Goal: Task Accomplishment & Management: Manage account settings

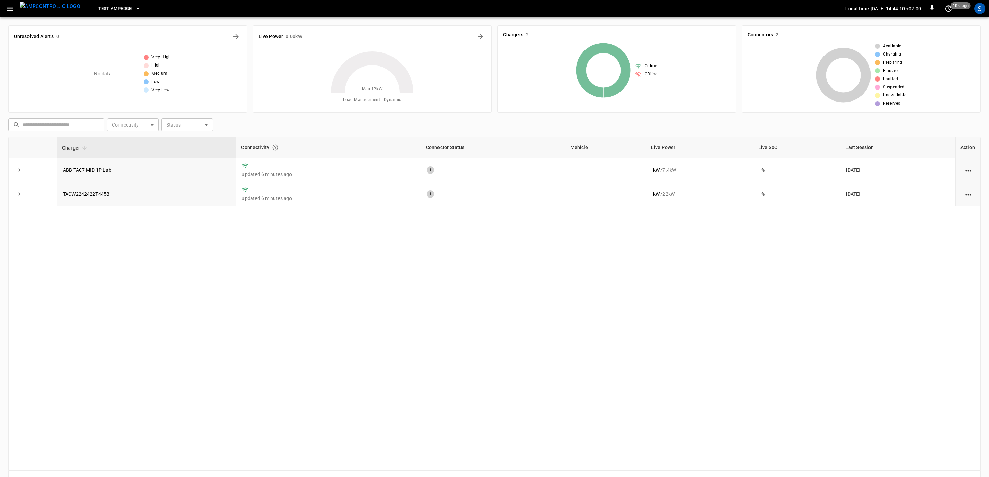
click at [6, 4] on button "button" at bounding box center [10, 8] width 14 height 13
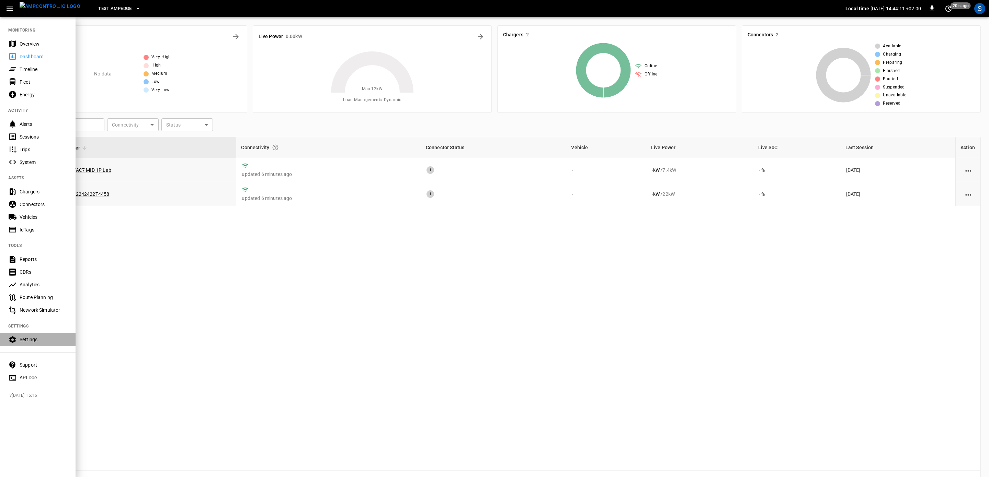
click at [42, 342] on div "Settings" at bounding box center [44, 339] width 48 height 7
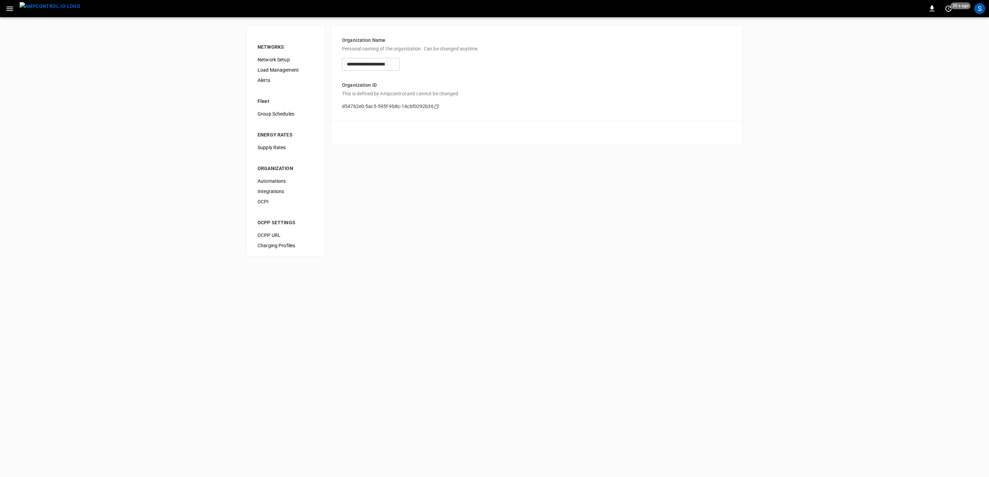
click at [299, 70] on span "Load Management" at bounding box center [285, 70] width 56 height 7
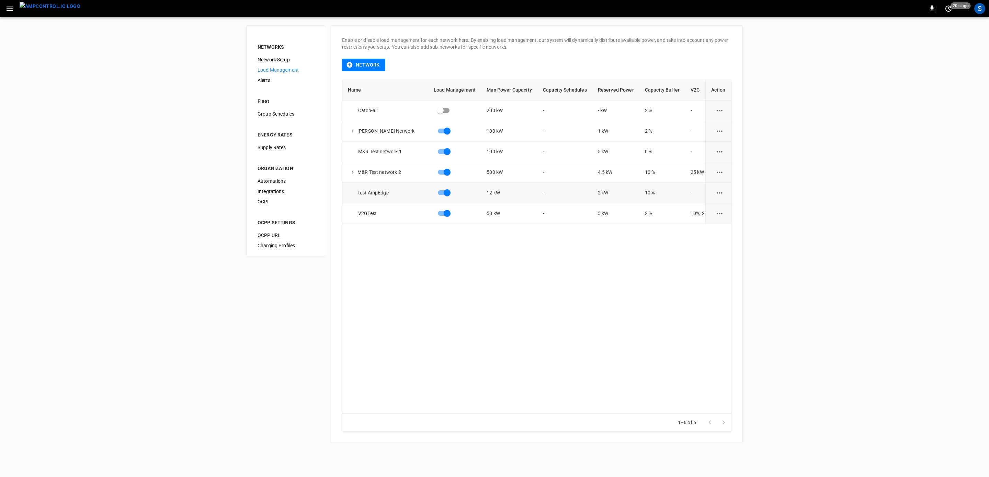
click at [718, 192] on icon "load management options" at bounding box center [719, 193] width 9 height 9
click at [720, 206] on li "Edit" at bounding box center [735, 209] width 49 height 11
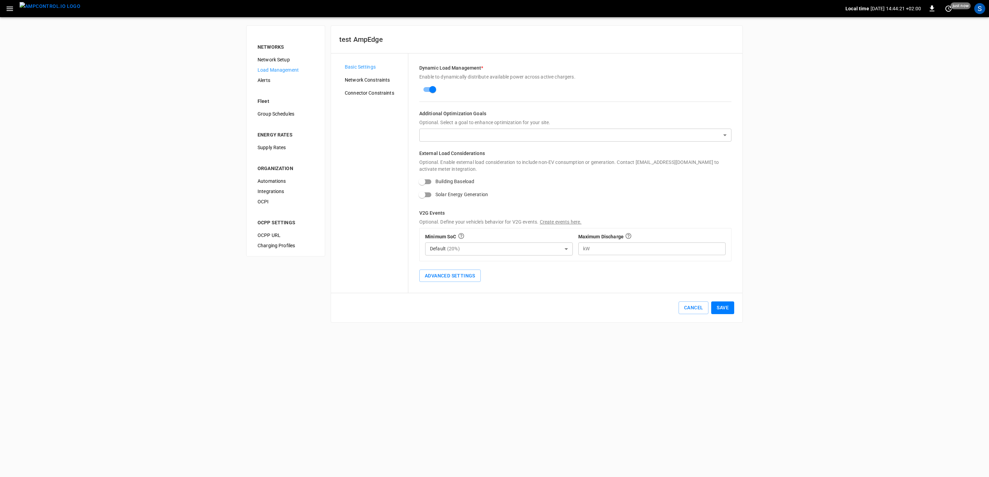
click at [358, 76] on div "Network Constraints" at bounding box center [373, 80] width 69 height 10
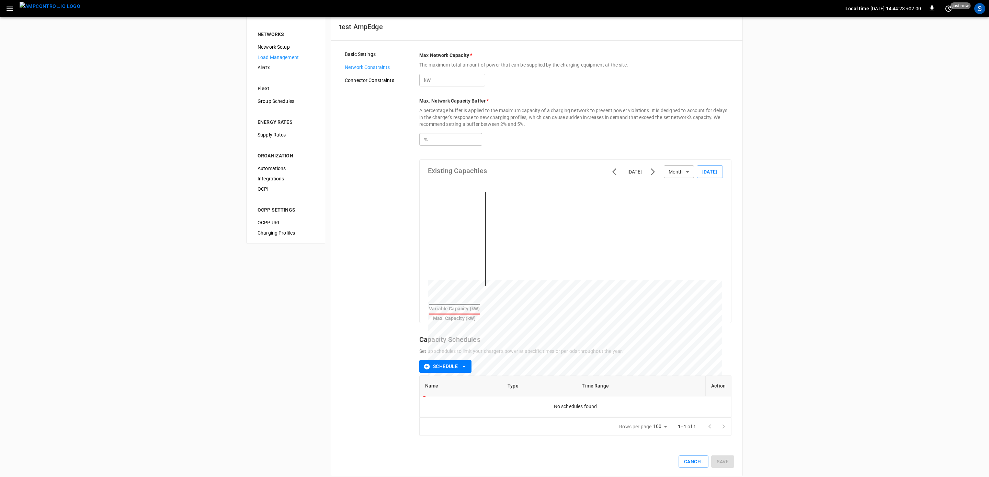
scroll to position [19, 0]
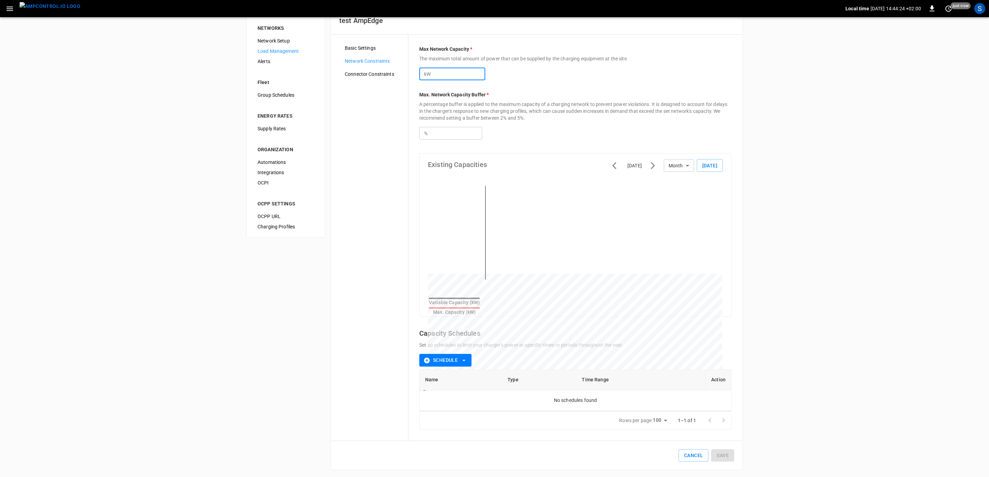
drag, startPoint x: 452, startPoint y: 72, endPoint x: 376, endPoint y: 76, distance: 76.0
click at [432, 76] on input "**" at bounding box center [458, 74] width 53 height 13
type input "**"
click at [732, 454] on button "Save" at bounding box center [722, 456] width 23 height 13
click at [75, 79] on div "NETWORKS Network Setup Load Management Alerts Fleet Group Schedules ENERGY RATE…" at bounding box center [494, 238] width 989 height 481
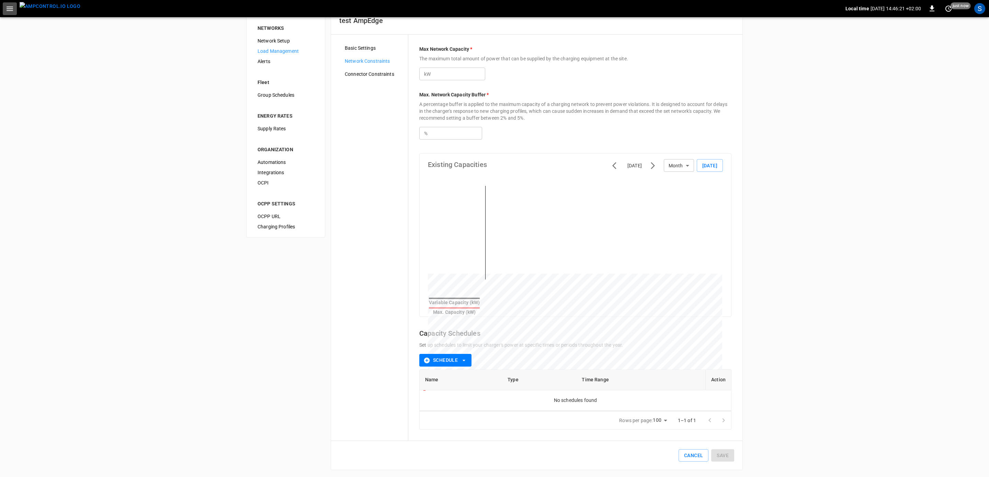
click at [10, 9] on icon "button" at bounding box center [10, 9] width 7 height 4
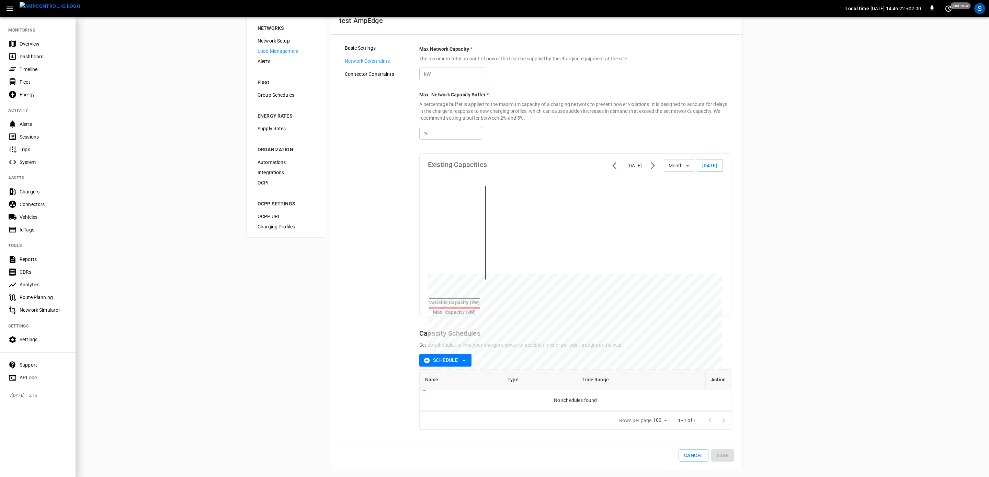
click at [42, 341] on div "Settings" at bounding box center [44, 339] width 48 height 7
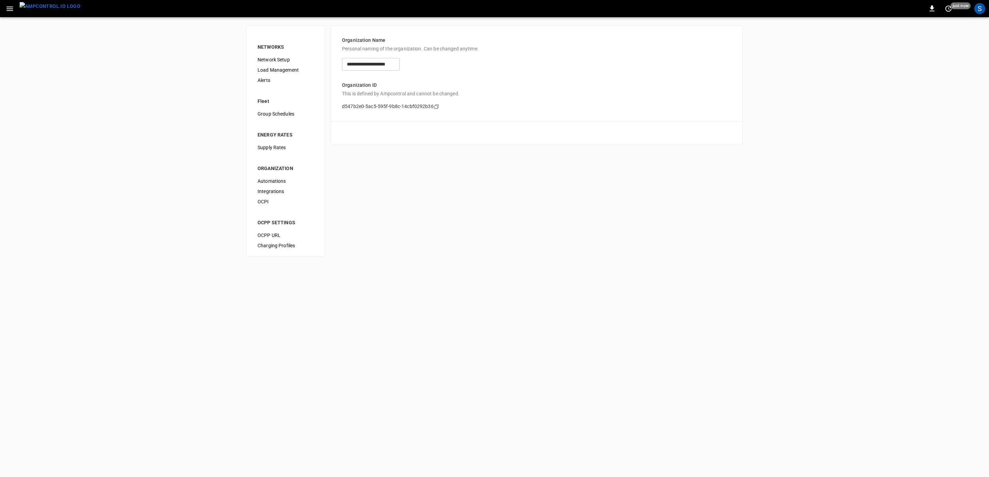
click at [278, 70] on span "Load Management" at bounding box center [285, 70] width 56 height 7
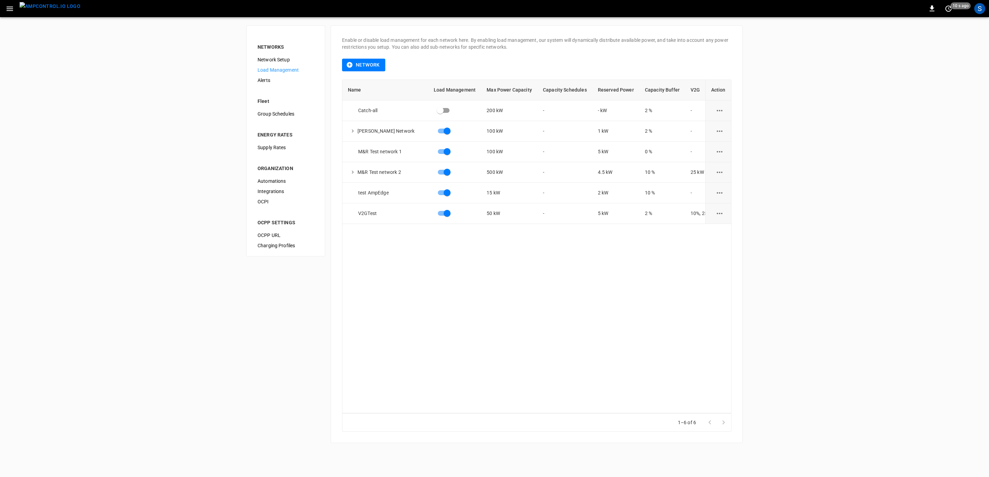
click at [58, 10] on img "menu" at bounding box center [50, 6] width 61 height 9
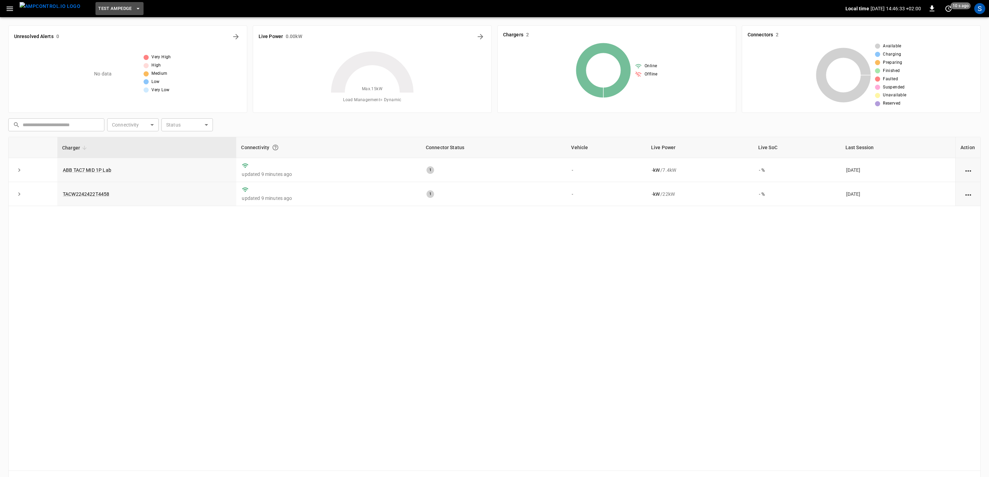
click at [135, 7] on icon "button" at bounding box center [138, 8] width 7 height 7
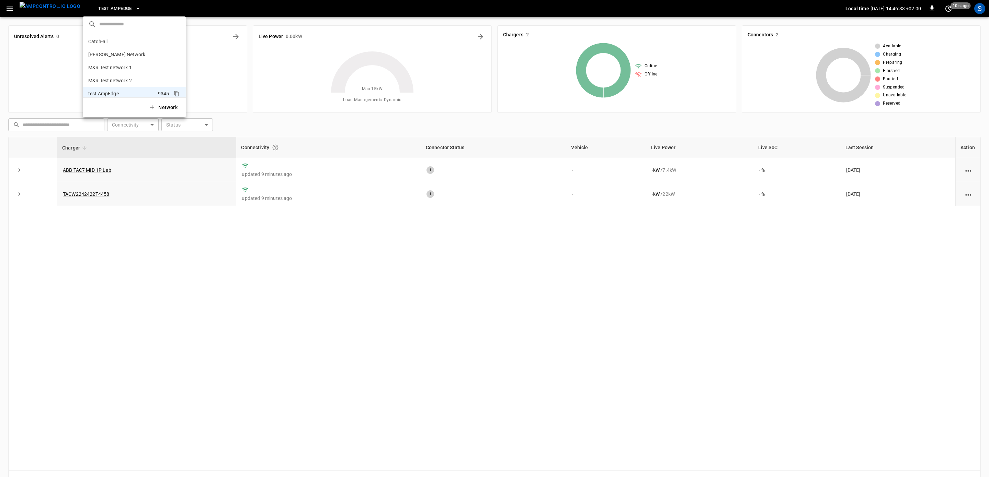
scroll to position [19, 0]
